Goal: Task Accomplishment & Management: Manage account settings

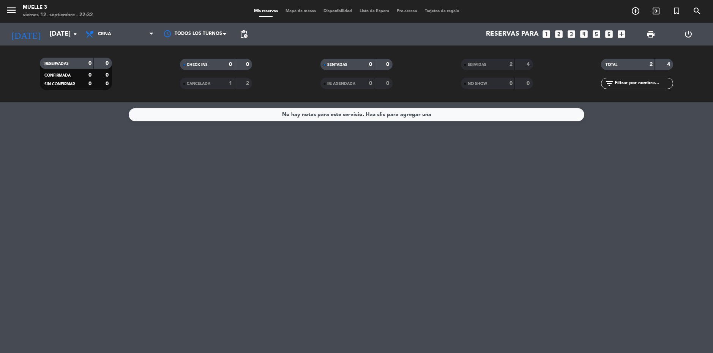
click at [305, 8] on div "Mis reservas Mapa de mesas Disponibilidad Lista de Espera Pre-acceso Tarjetas d…" at bounding box center [356, 11] width 213 height 7
click at [305, 12] on span "Mapa de mesas" at bounding box center [301, 11] width 38 height 4
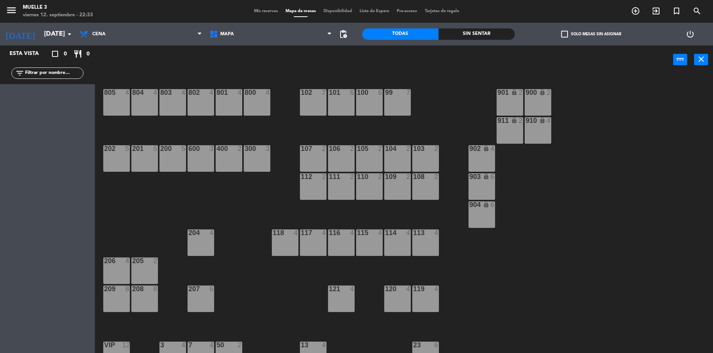
click at [604, 170] on div "804 4 803 4 802 4 801 4 800 4 102 7 101 6 100 6 99 7 900 lock 2 901 lock 2 805 …" at bounding box center [407, 215] width 611 height 279
click at [627, 254] on div "804 4 803 4 802 4 801 4 800 4 102 7 101 6 100 6 99 7 900 lock 2 901 lock 2 805 …" at bounding box center [407, 215] width 611 height 279
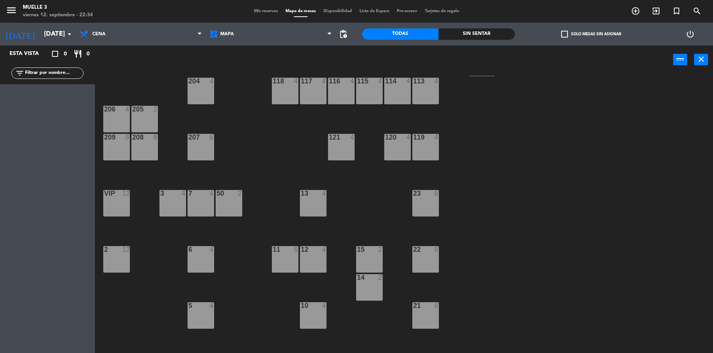
scroll to position [182, 0]
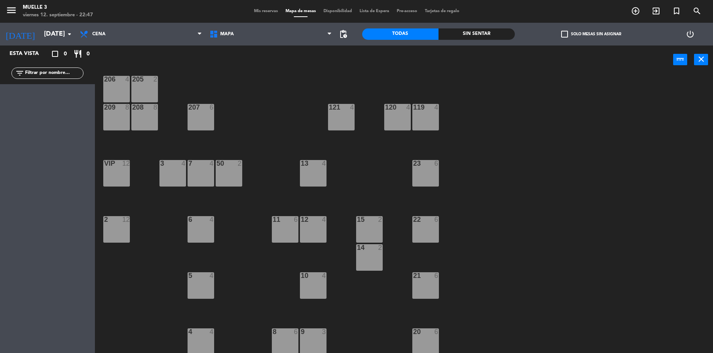
click at [260, 17] on div "menu Muelle 3 [DATE] 12. septiembre - 22:47 Mis reservas Mapa de mesas Disponib…" at bounding box center [356, 11] width 713 height 23
click at [260, 11] on span "Mis reservas" at bounding box center [266, 11] width 32 height 4
